Goal: Manage account settings

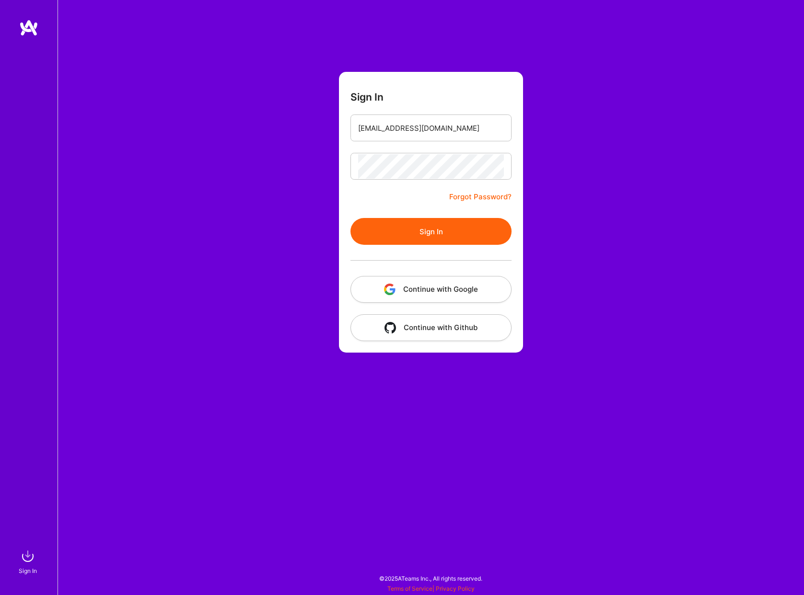
click at [416, 233] on button "Sign In" at bounding box center [430, 231] width 161 height 27
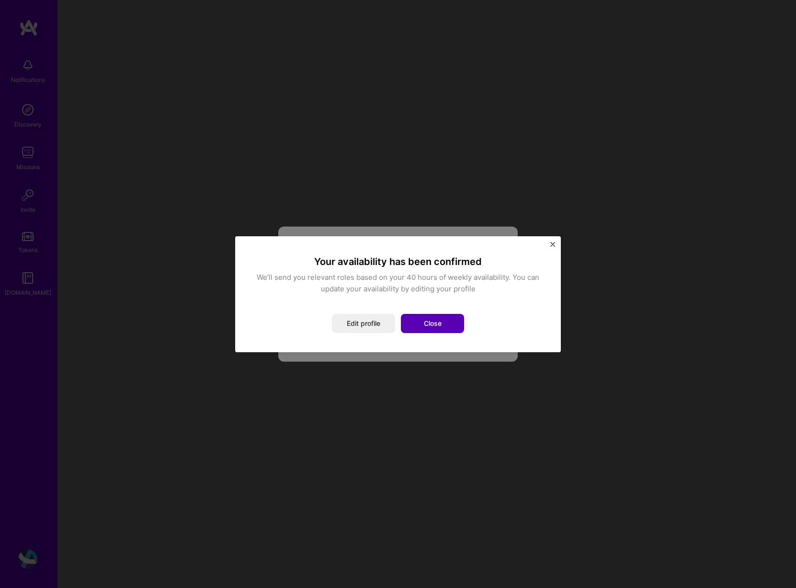
click at [436, 323] on button "Close" at bounding box center [432, 323] width 63 height 19
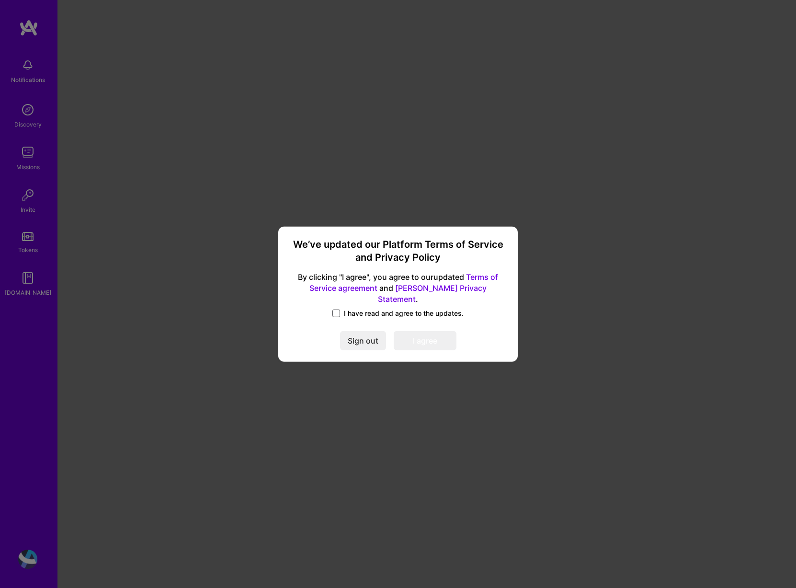
click at [335, 310] on span at bounding box center [337, 314] width 8 height 8
click at [0, 0] on input "I have read and agree to the updates." at bounding box center [0, 0] width 0 height 0
click at [416, 338] on button "I agree" at bounding box center [425, 340] width 63 height 19
